Goal: Transaction & Acquisition: Purchase product/service

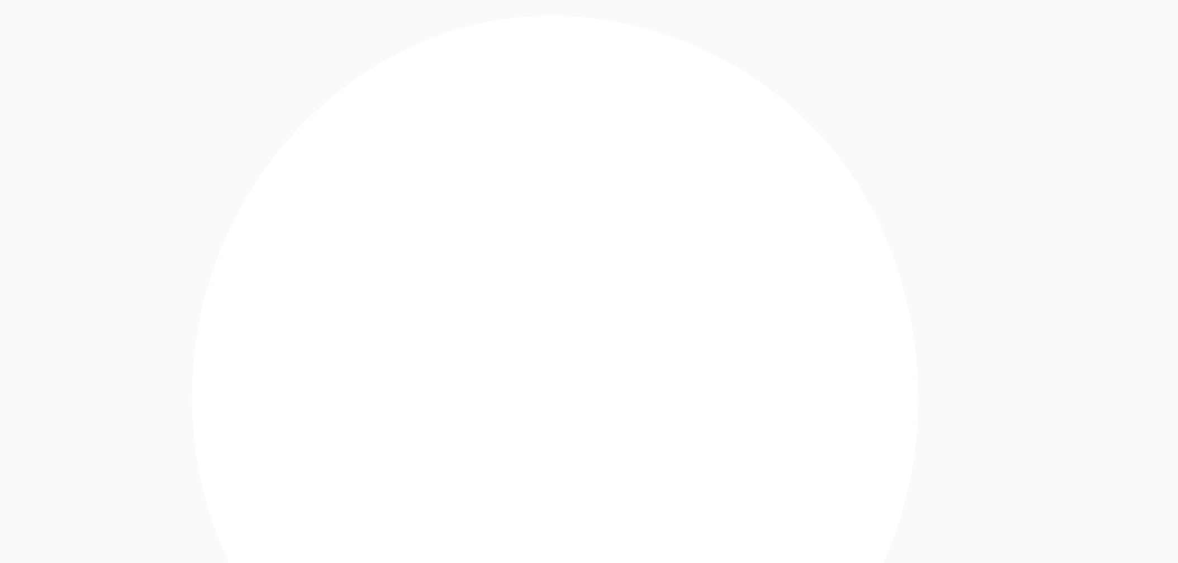
drag, startPoint x: 561, startPoint y: 185, endPoint x: 598, endPoint y: 187, distance: 37.5
type input "*"
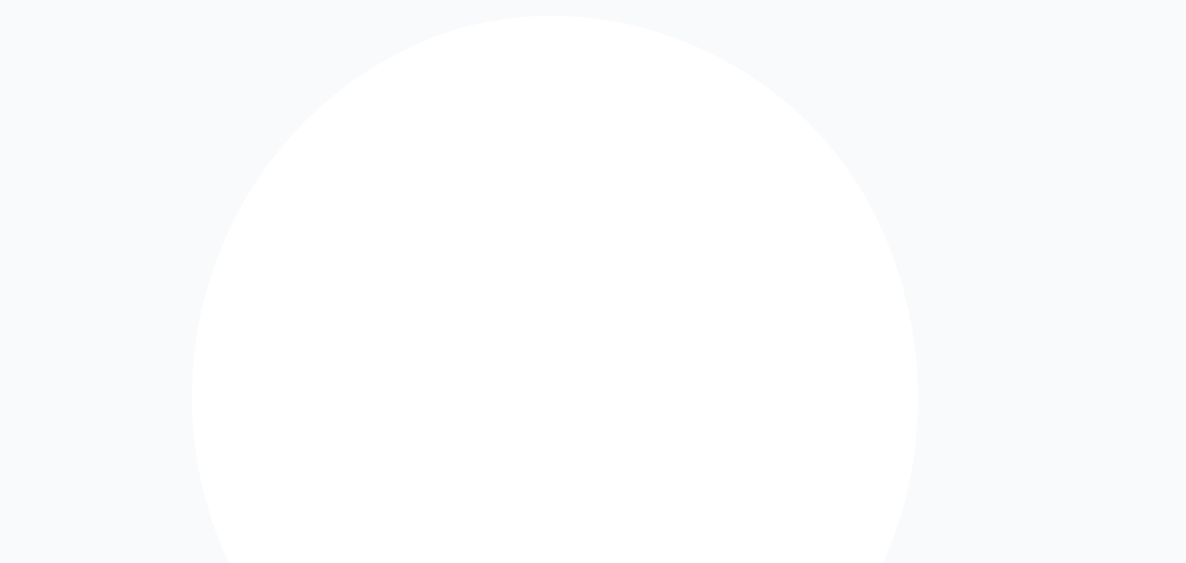
drag, startPoint x: 629, startPoint y: 128, endPoint x: 509, endPoint y: 125, distance: 120.2
copy p "Digital wallets are enabled."
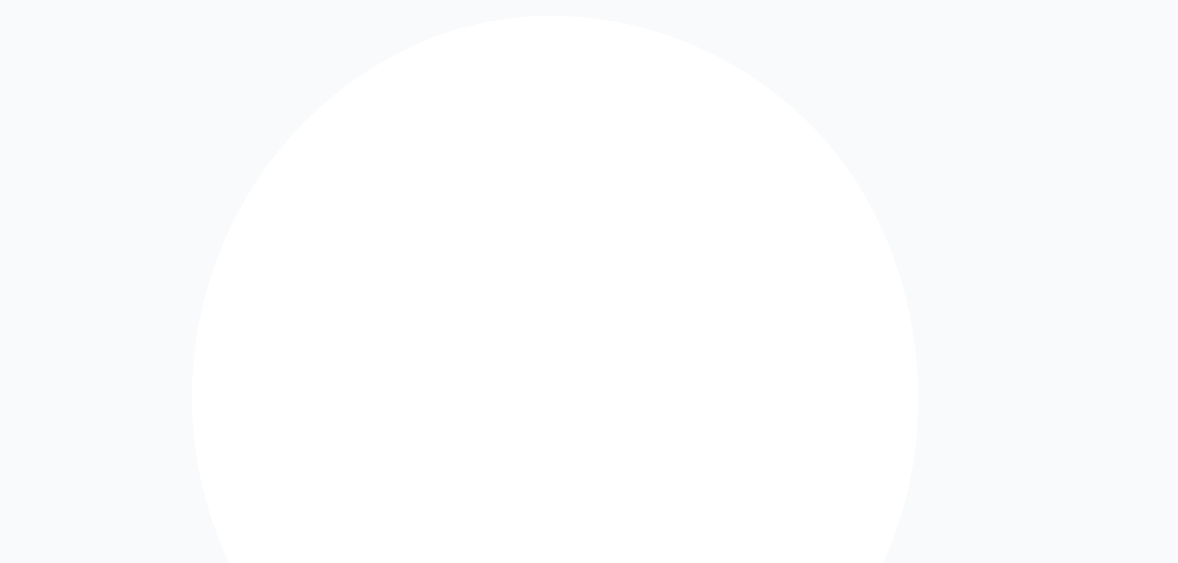
type input "*"
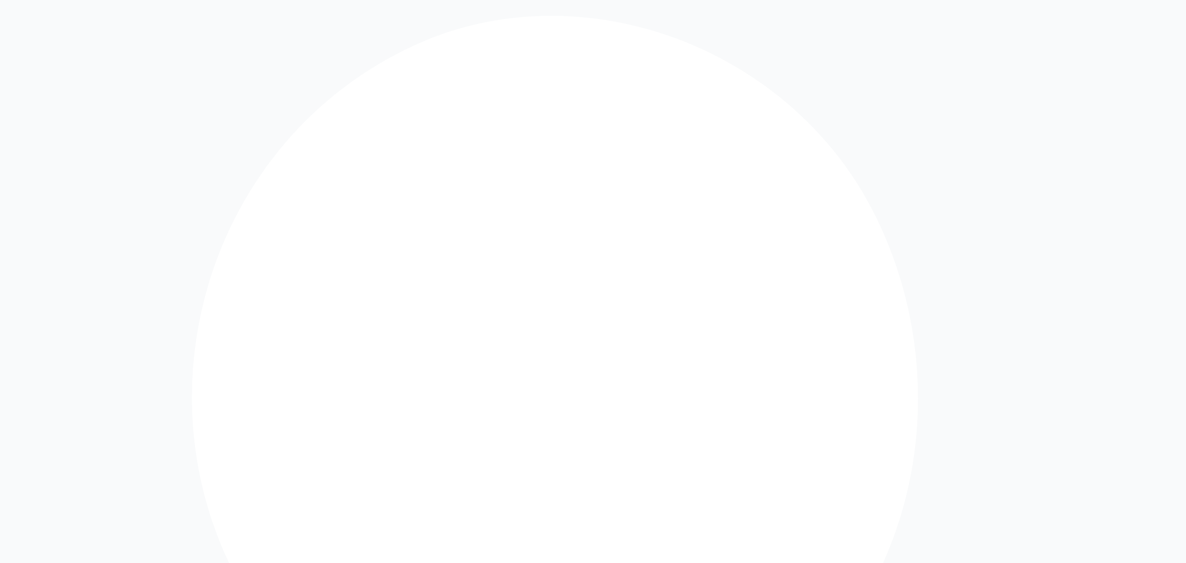
type input "*"
